Goal: Task Accomplishment & Management: Complete application form

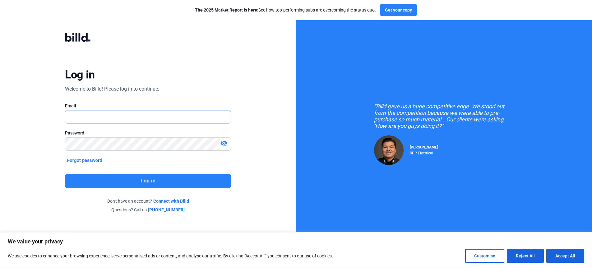
type input "[PERSON_NAME][EMAIL_ADDRESS][DOMAIN_NAME]"
click at [152, 181] on button "Log in" at bounding box center [148, 180] width 166 height 14
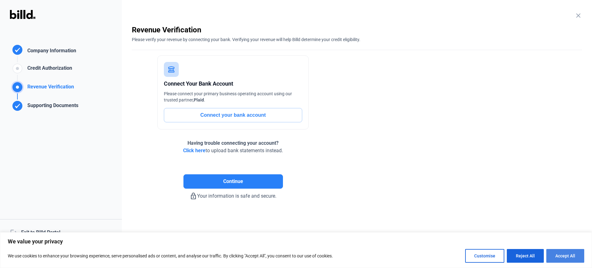
click at [560, 254] on button "Accept All" at bounding box center [565, 256] width 38 height 14
checkbox input "true"
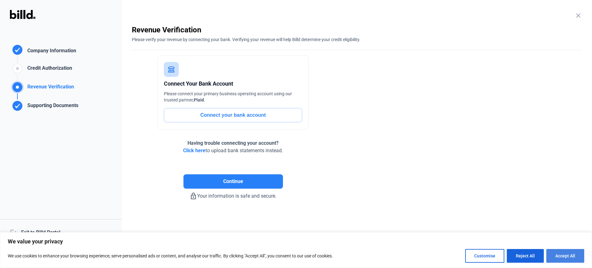
checkbox input "true"
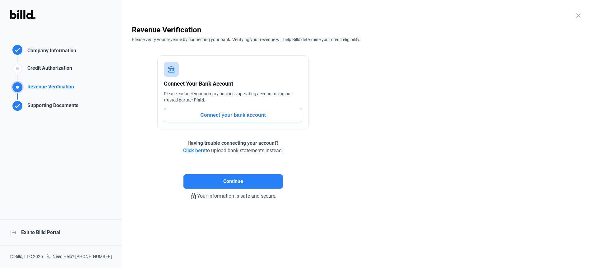
click at [42, 231] on div "logout Exit to Billd Portal" at bounding box center [61, 232] width 122 height 27
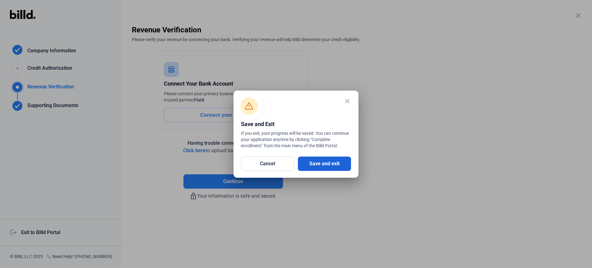
click at [318, 166] on button "Save and exit" at bounding box center [324, 163] width 53 height 14
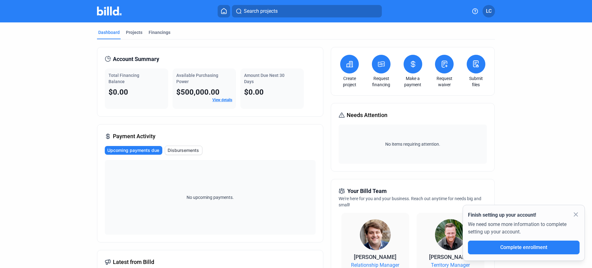
click at [132, 28] on mat-tab-group "Dashboard Projects Financings Account Summary Total Financing Balance $0.00 Ava…" at bounding box center [296, 237] width 398 height 430
click at [132, 33] on div "Projects" at bounding box center [134, 32] width 16 height 6
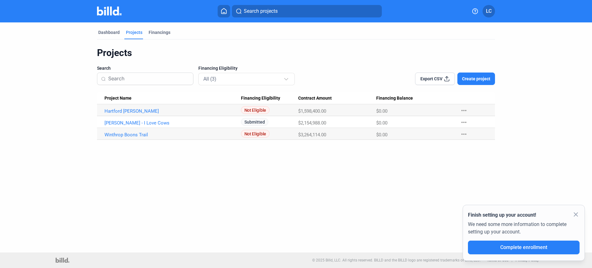
click at [467, 83] on button "Create project" at bounding box center [476, 78] width 38 height 12
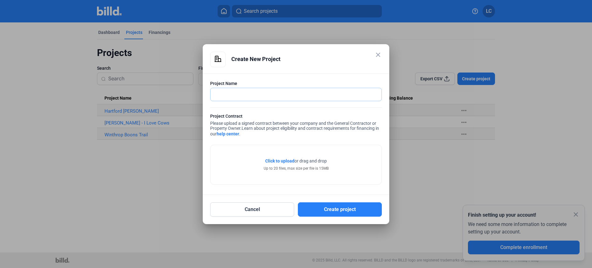
click at [244, 91] on input "text" at bounding box center [292, 94] width 164 height 13
type input "Warner Poverty Plains"
click at [344, 205] on button "Create project" at bounding box center [340, 209] width 84 height 14
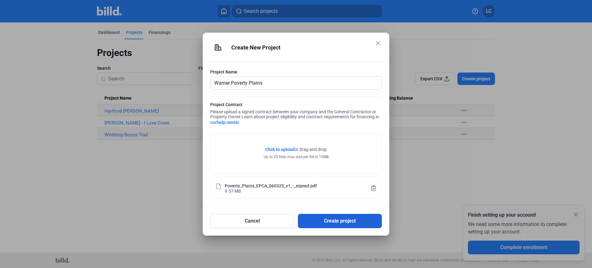
click at [342, 224] on button "Create project" at bounding box center [340, 221] width 84 height 14
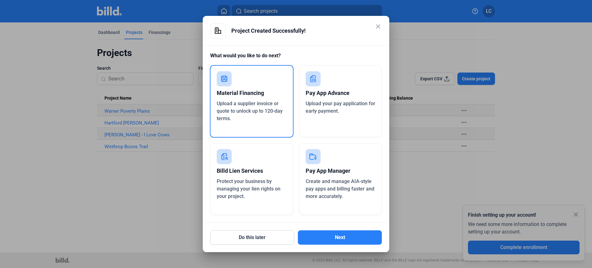
click at [260, 109] on span "Upload a supplier invoice or quote to unlock up to 120-day terms." at bounding box center [250, 110] width 66 height 21
click at [331, 232] on button "Next" at bounding box center [340, 237] width 84 height 14
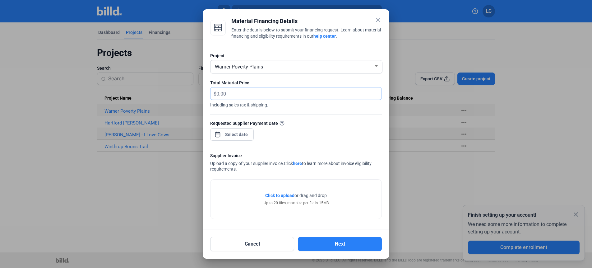
click at [230, 91] on input "text" at bounding box center [295, 93] width 158 height 12
type input "252,375.29"
click at [155, 185] on div at bounding box center [296, 134] width 592 height 268
click at [247, 135] on div "close Material Financing Details Enter the details below to submit your financi…" at bounding box center [296, 134] width 592 height 268
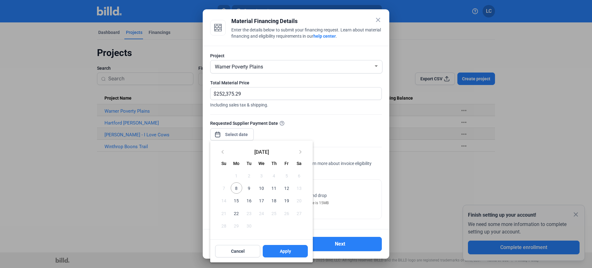
click at [346, 140] on div at bounding box center [296, 134] width 592 height 268
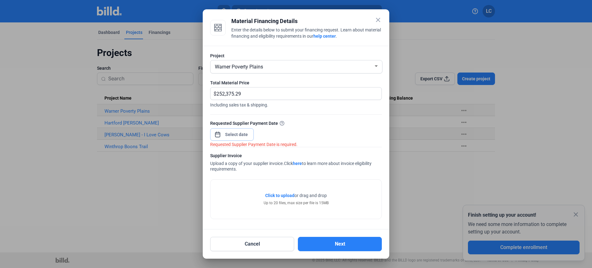
click at [247, 132] on input at bounding box center [236, 134] width 27 height 7
click at [259, 243] on button "Cancel" at bounding box center [252, 244] width 84 height 14
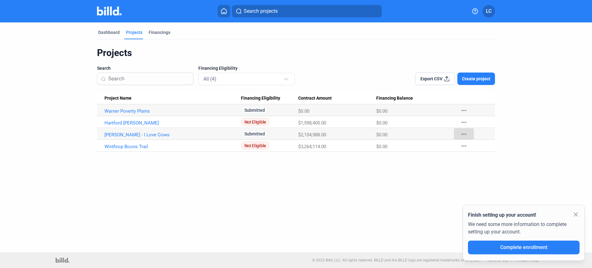
click at [463, 131] on mat-icon "more_horiz" at bounding box center [463, 133] width 7 height 7
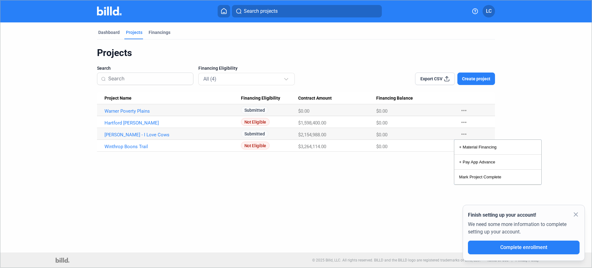
click at [368, 166] on div at bounding box center [296, 134] width 592 height 268
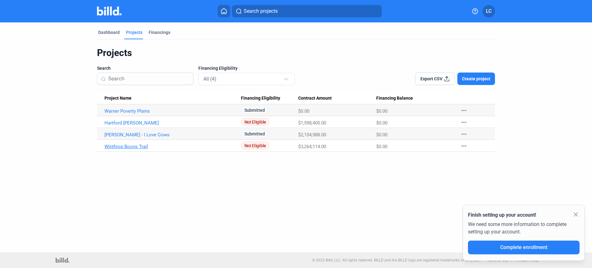
click at [218, 147] on link "Winthrop Boons Trail" at bounding box center [172, 147] width 136 height 6
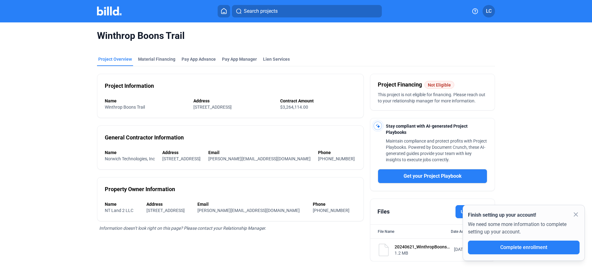
click at [128, 57] on div "Project Overview" at bounding box center [115, 59] width 34 height 6
click at [490, 12] on span "LC" at bounding box center [489, 10] width 6 height 7
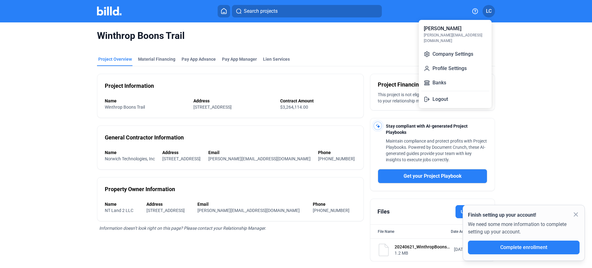
click at [459, 29] on div "Luke Cady [EMAIL_ADDRESS][DOMAIN_NAME]" at bounding box center [455, 34] width 68 height 24
click at [440, 28] on div "[PERSON_NAME]" at bounding box center [443, 28] width 38 height 7
click at [449, 51] on button "Company Settings" at bounding box center [455, 54] width 68 height 12
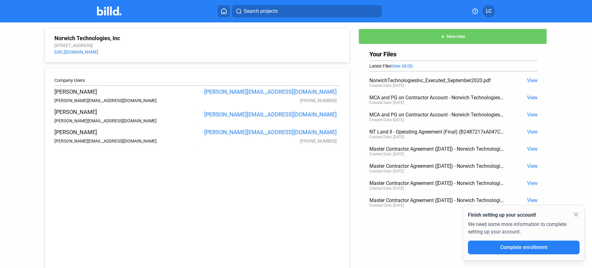
click at [98, 34] on div "Norwich Technologies, Inc [STREET_ADDRESS] [URL][DOMAIN_NAME]" at bounding box center [197, 46] width 304 height 34
click at [98, 40] on div "Norwich Technologies, Inc" at bounding box center [196, 38] width 285 height 7
click at [218, 12] on button at bounding box center [224, 11] width 12 height 12
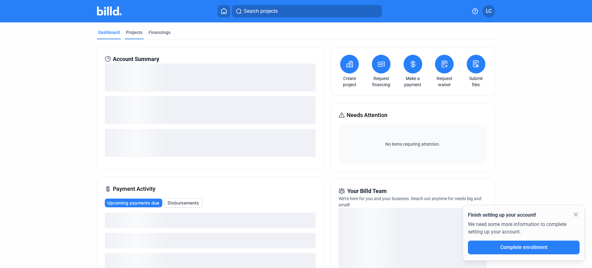
click at [132, 30] on div "Projects" at bounding box center [134, 32] width 16 height 6
